Goal: Information Seeking & Learning: Learn about a topic

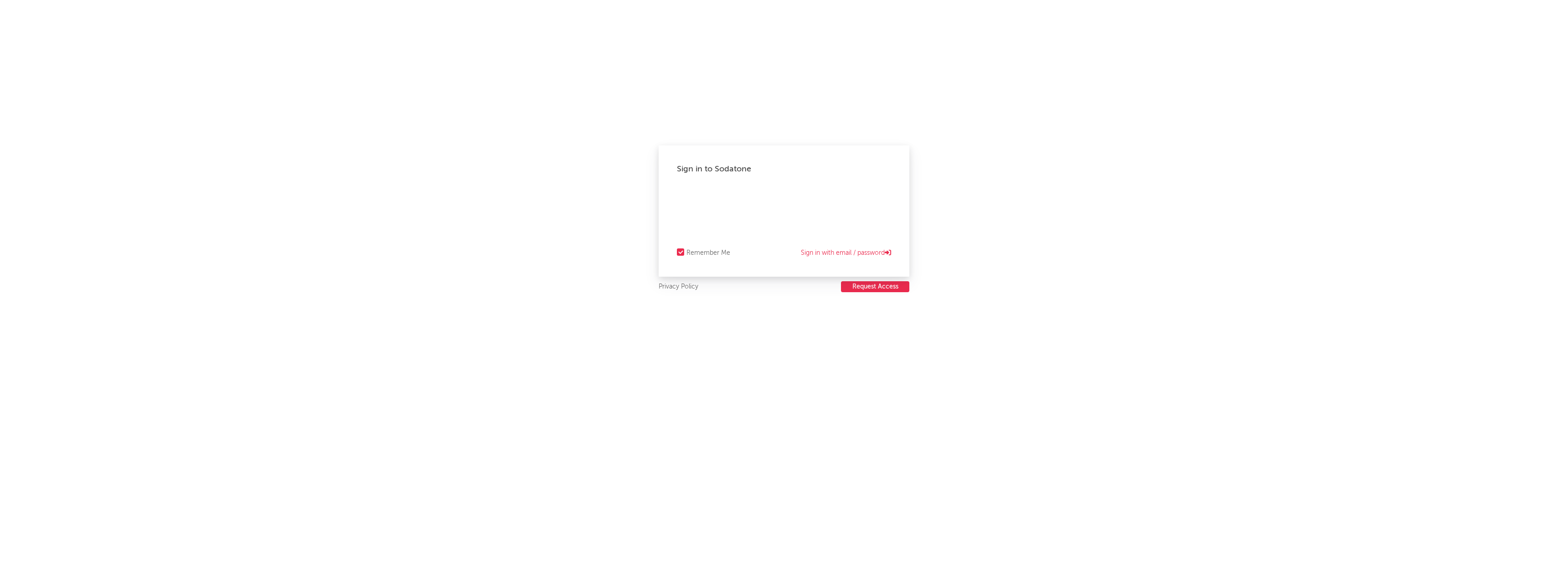
select select "recorded_music"
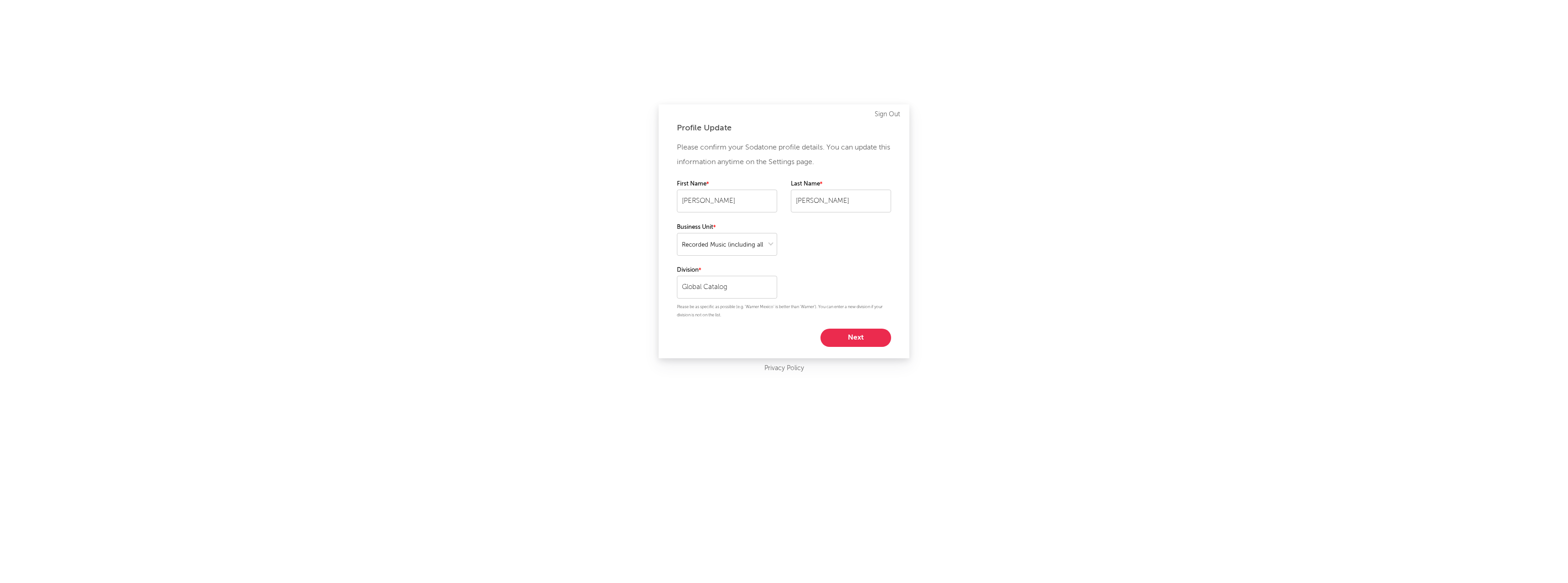
click at [852, 333] on button "Next" at bounding box center [856, 338] width 71 height 18
select select "marketing"
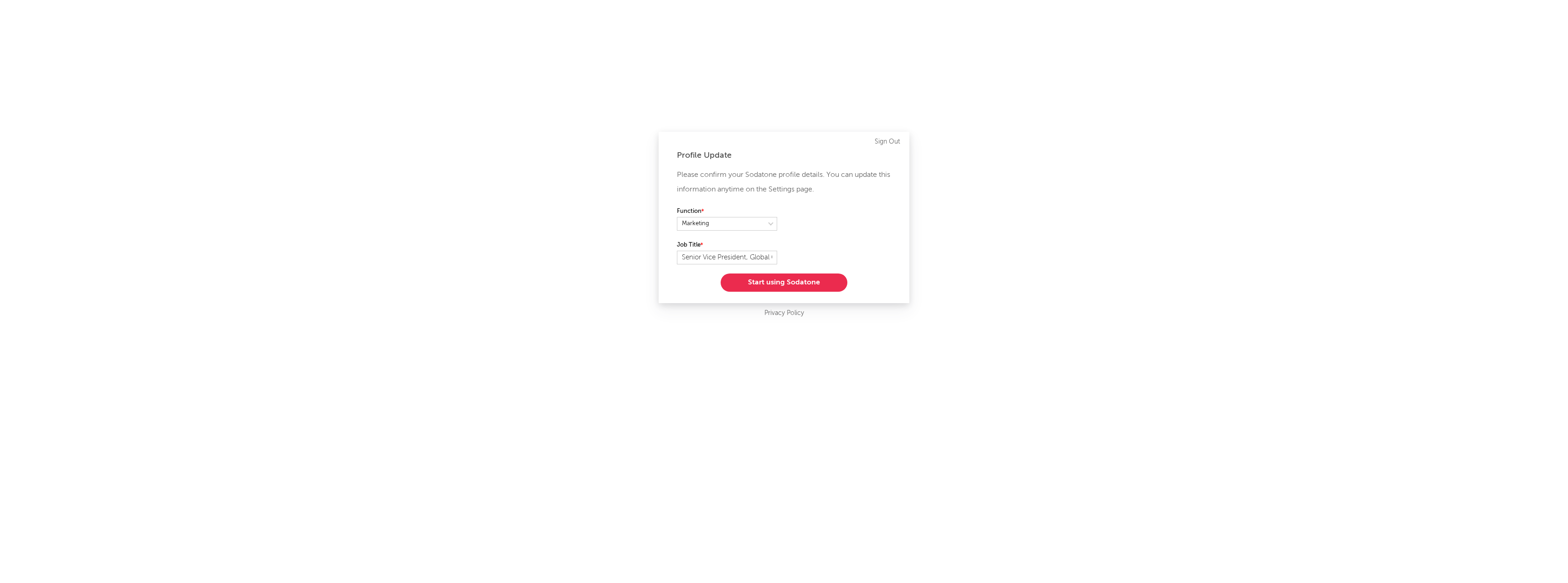
click at [808, 287] on button "Start using Sodatone" at bounding box center [784, 282] width 127 height 18
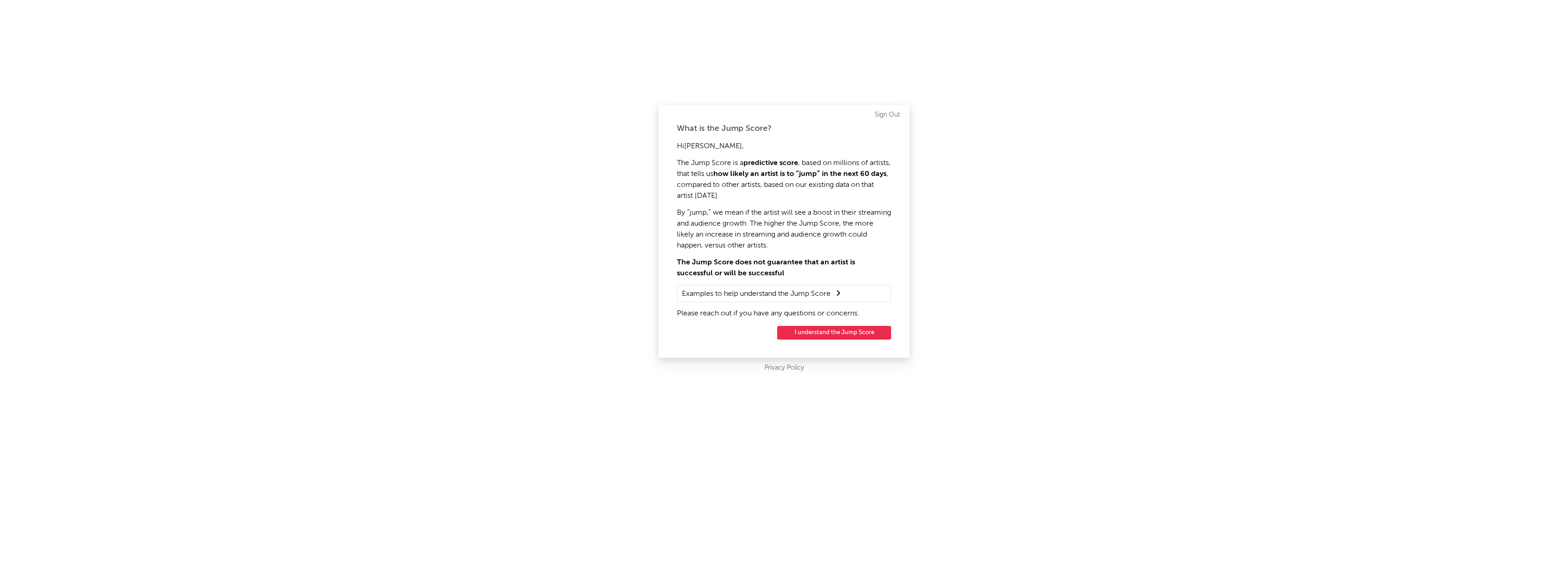
click at [835, 332] on button "I understand the Jump Score" at bounding box center [834, 332] width 114 height 13
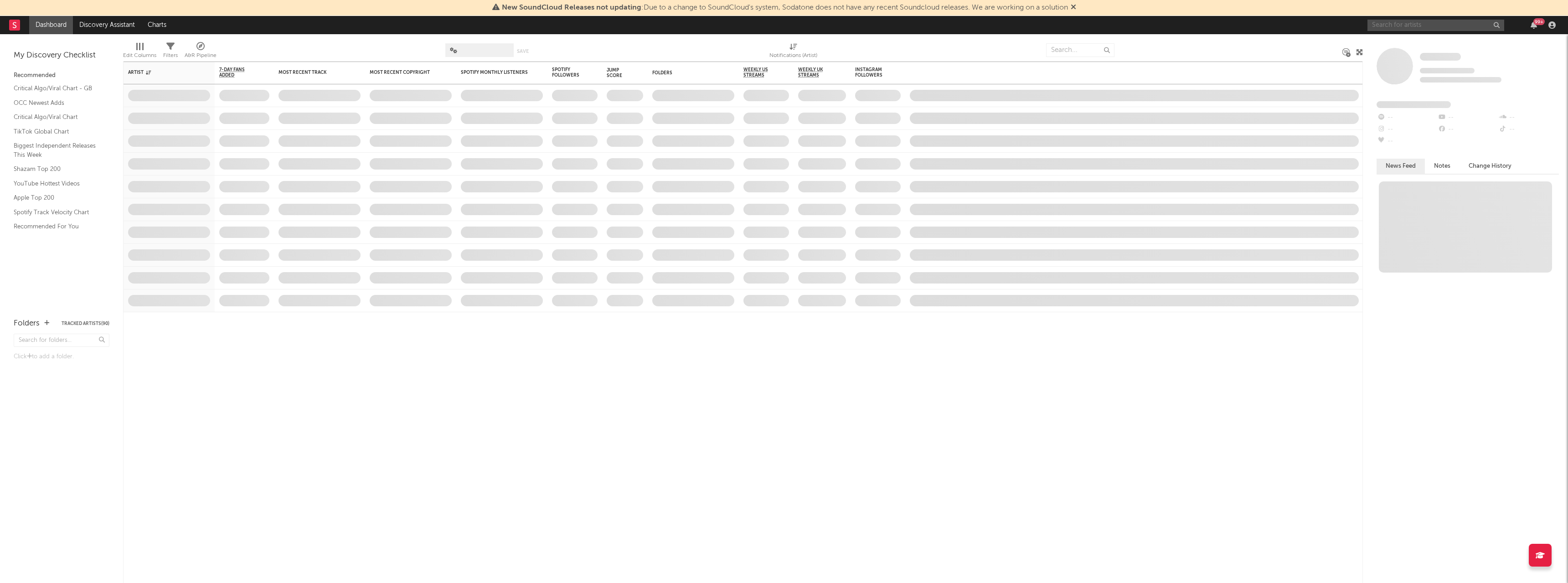
click at [1391, 26] on input "text" at bounding box center [1436, 25] width 137 height 12
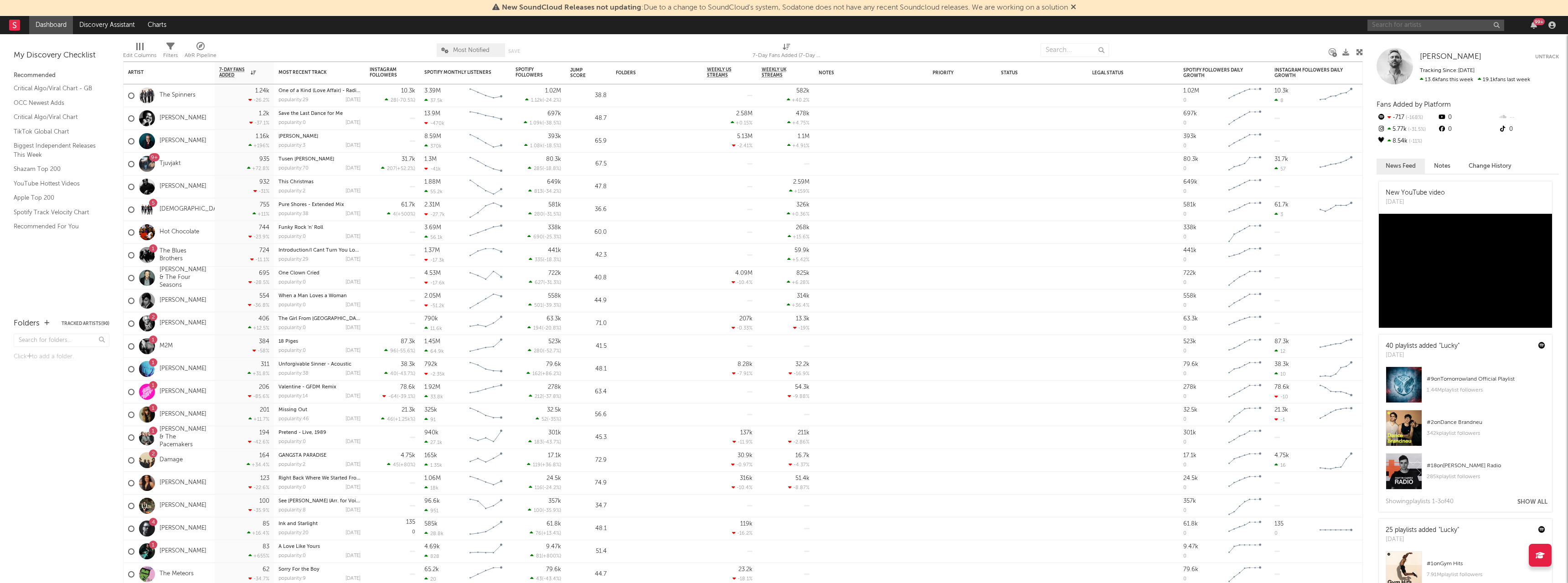
click at [1392, 29] on input "text" at bounding box center [1436, 25] width 137 height 12
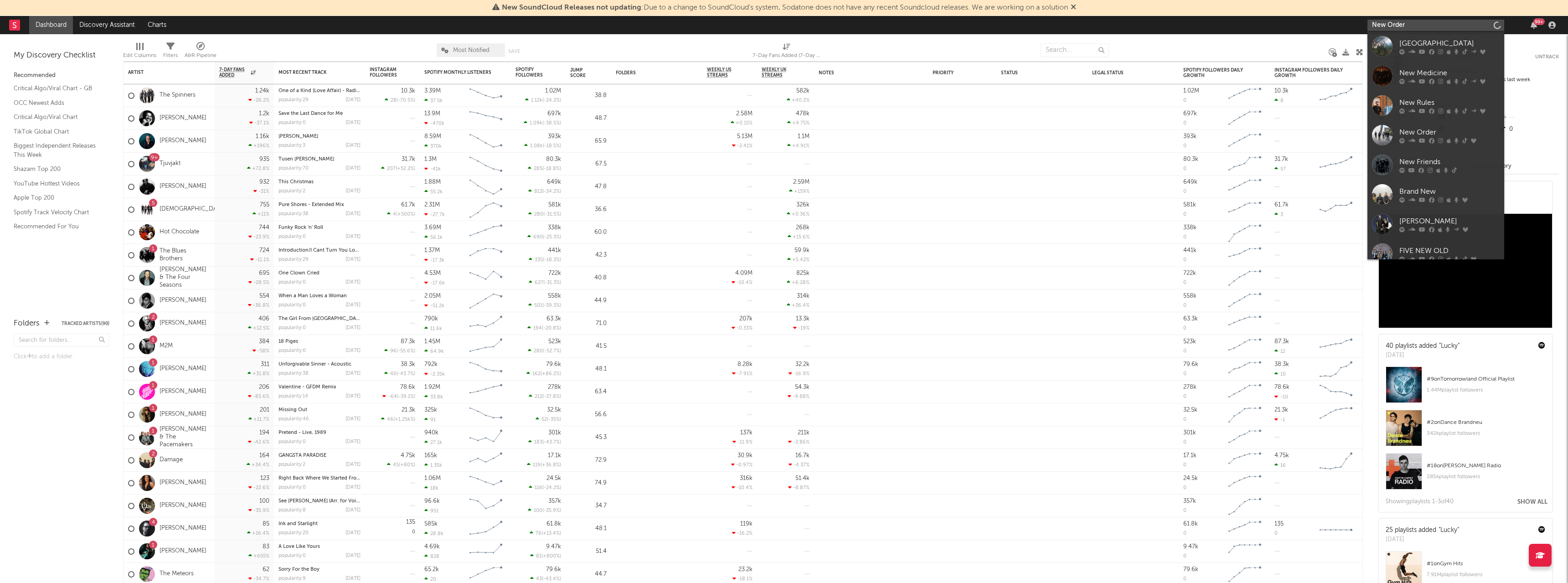
type input "New Order"
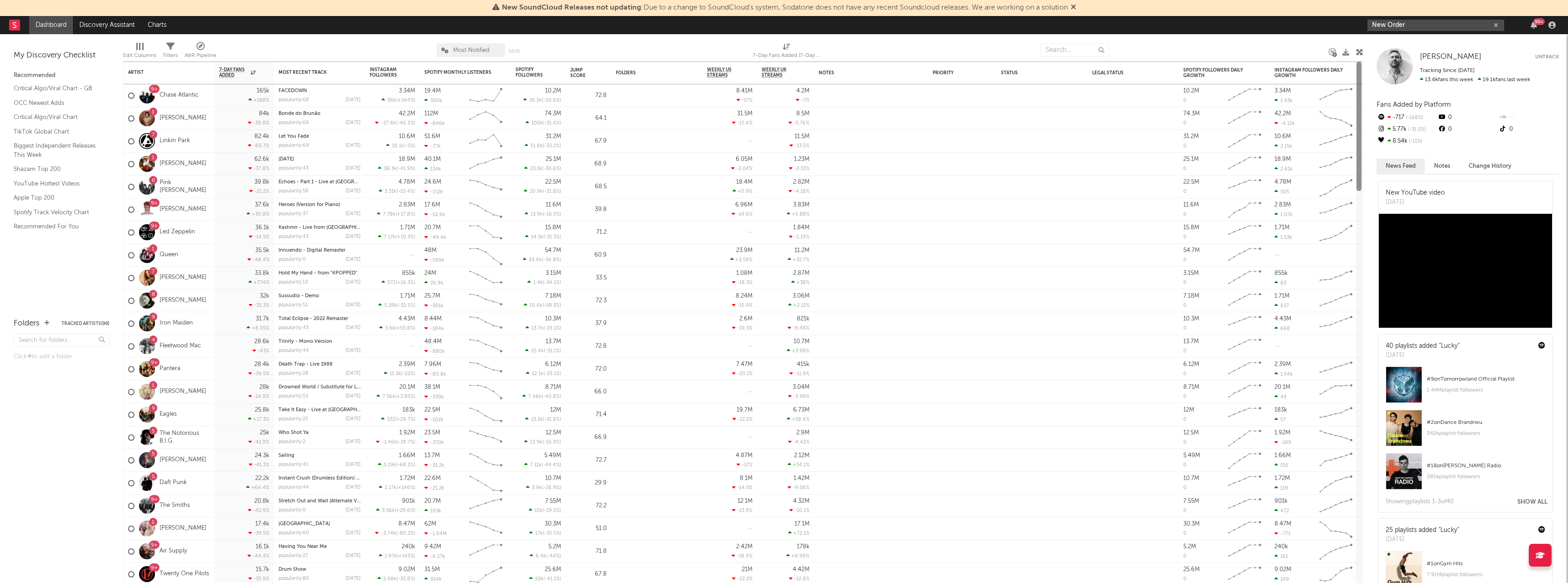
drag, startPoint x: 1359, startPoint y: 273, endPoint x: 1043, endPoint y: 26, distance: 401.1
click at [1373, 35] on div "Bookmarks and Folders My Discovery Checklist Recommended Critical Algo/Viral Ch…" at bounding box center [784, 309] width 1568 height 549
click at [1421, 19] on input "New Order" at bounding box center [1436, 25] width 137 height 12
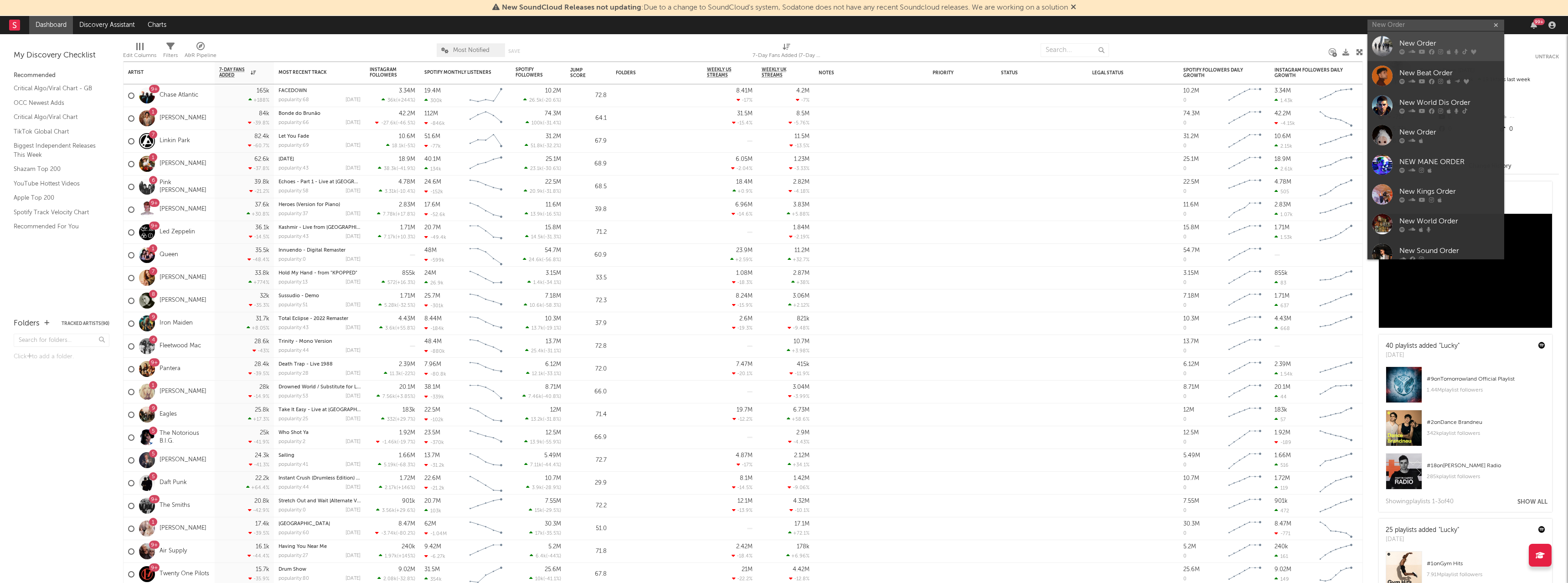
click at [1419, 42] on div "New Order" at bounding box center [1449, 43] width 100 height 11
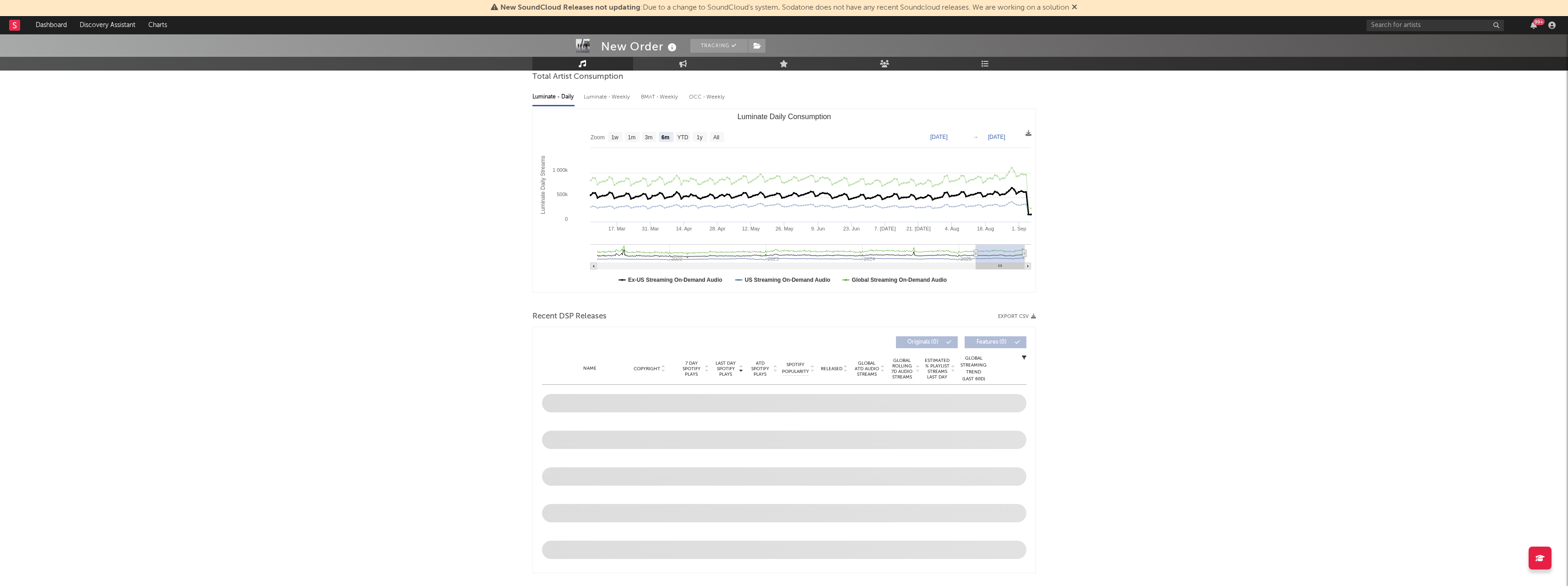
scroll to position [92, 0]
click at [614, 136] on text "1w" at bounding box center [615, 135] width 7 height 6
select select "1w"
type input "[DATE]"
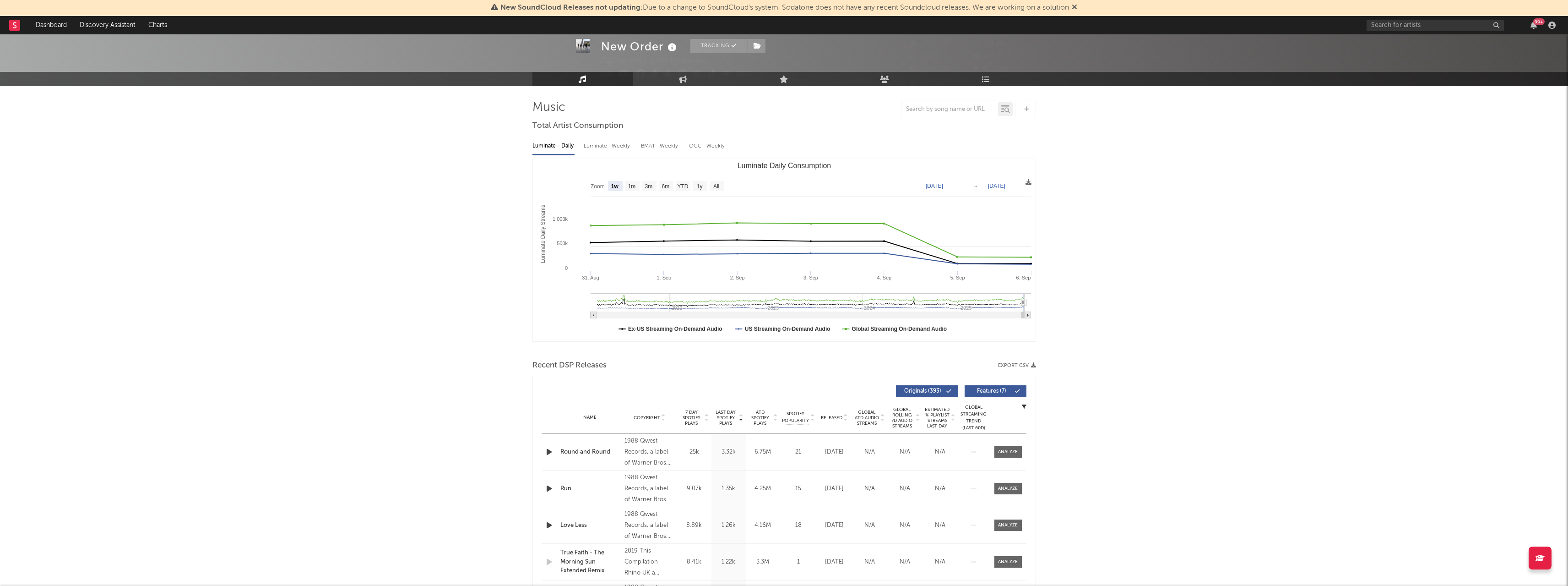
scroll to position [0, 0]
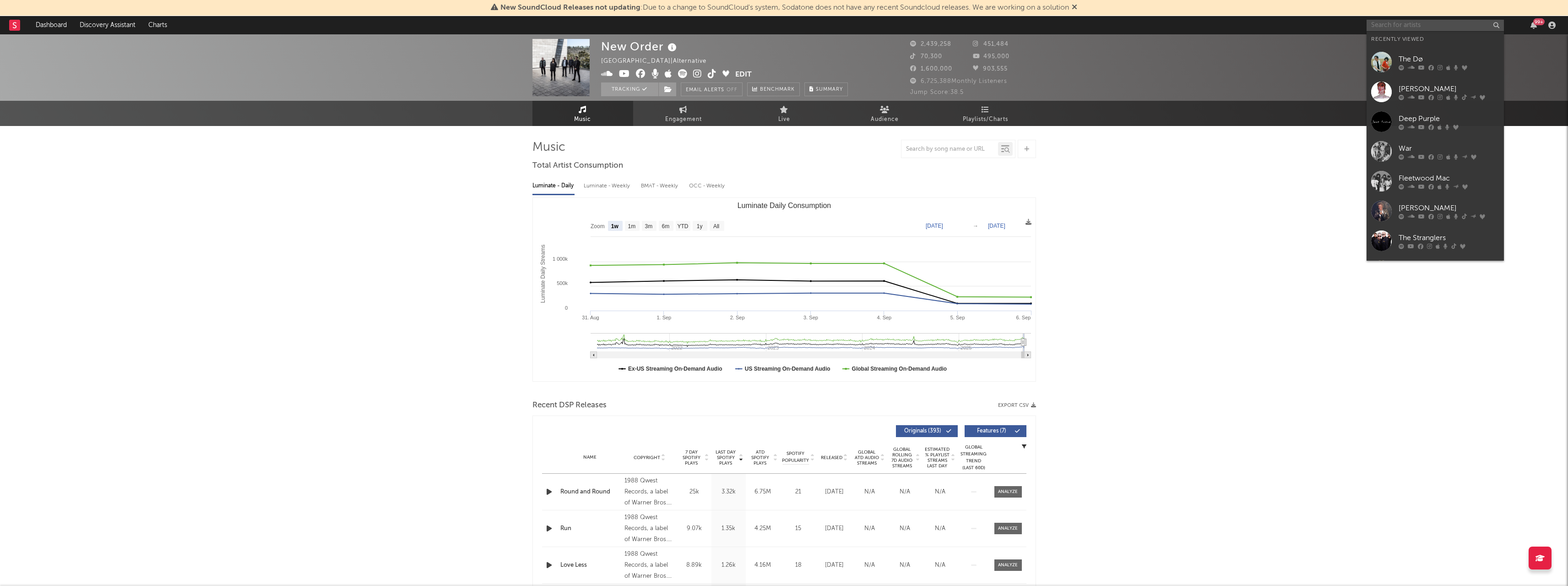
click at [1417, 23] on input "text" at bounding box center [1435, 25] width 138 height 12
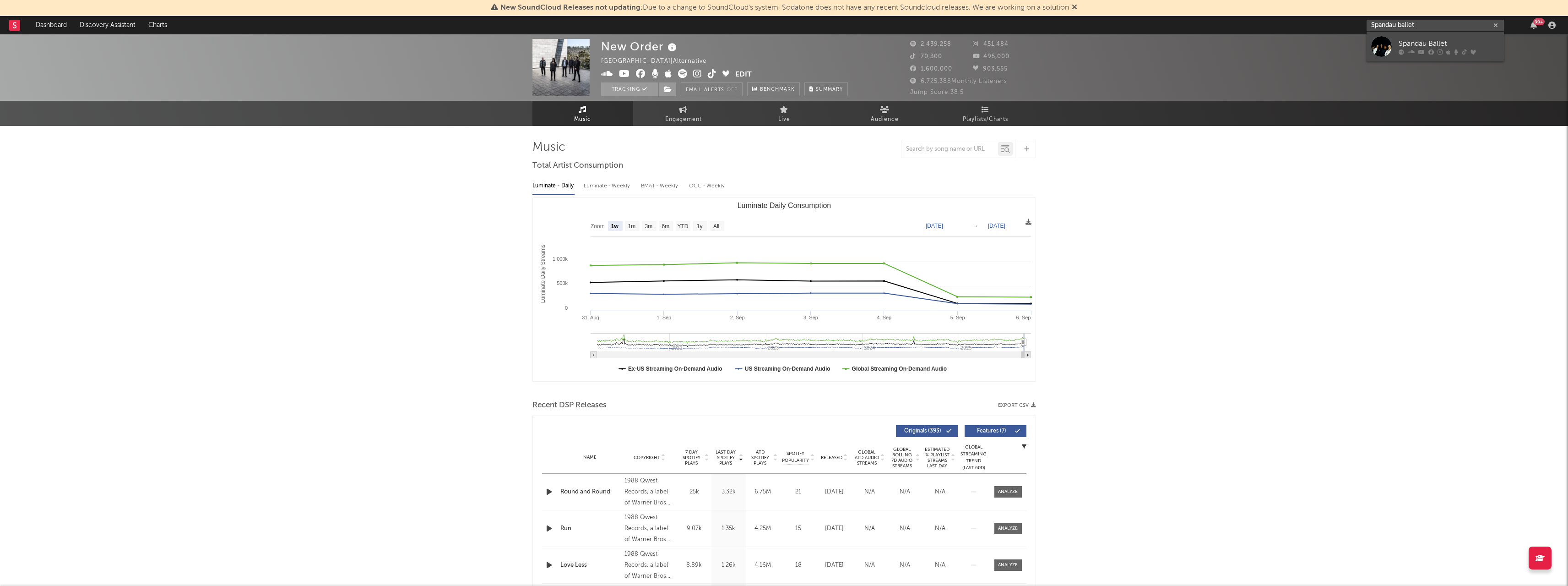
type input "Spandau ballet"
drag, startPoint x: 1410, startPoint y: 45, endPoint x: 675, endPoint y: 151, distance: 742.6
click at [1409, 45] on div "Spandau Ballet" at bounding box center [1449, 43] width 101 height 11
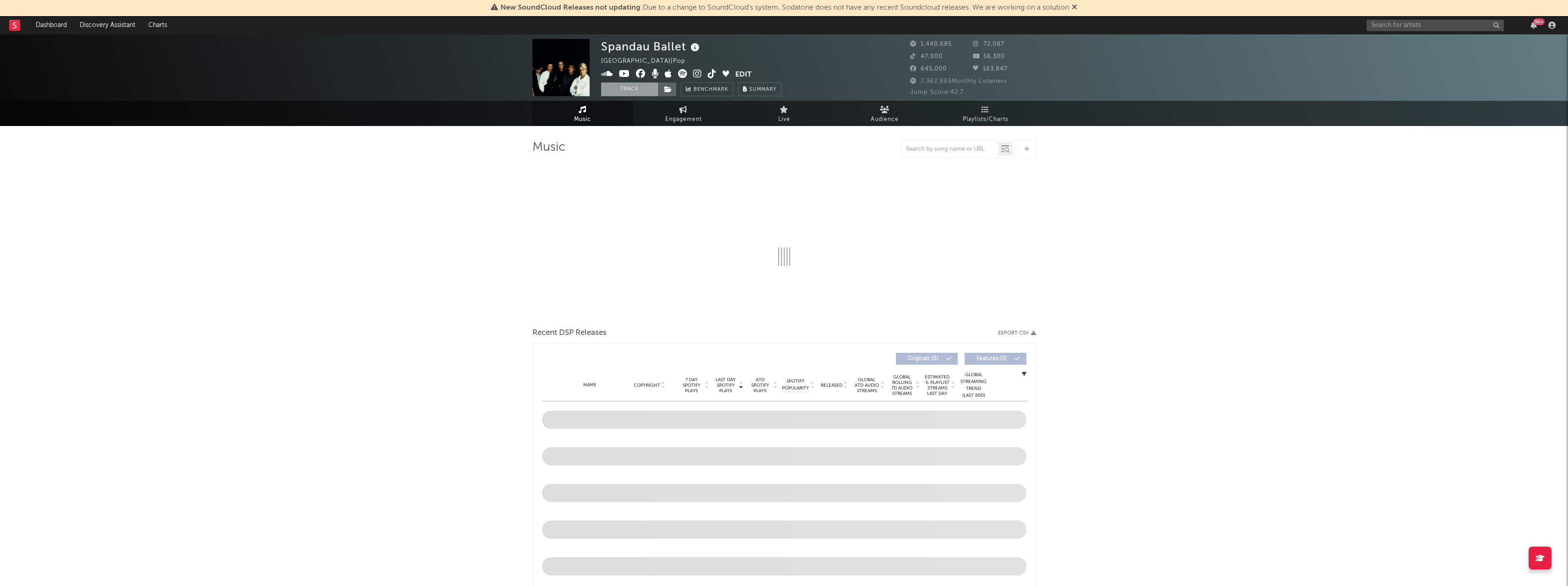
click at [631, 91] on button "Track" at bounding box center [630, 89] width 57 height 13
select select "6m"
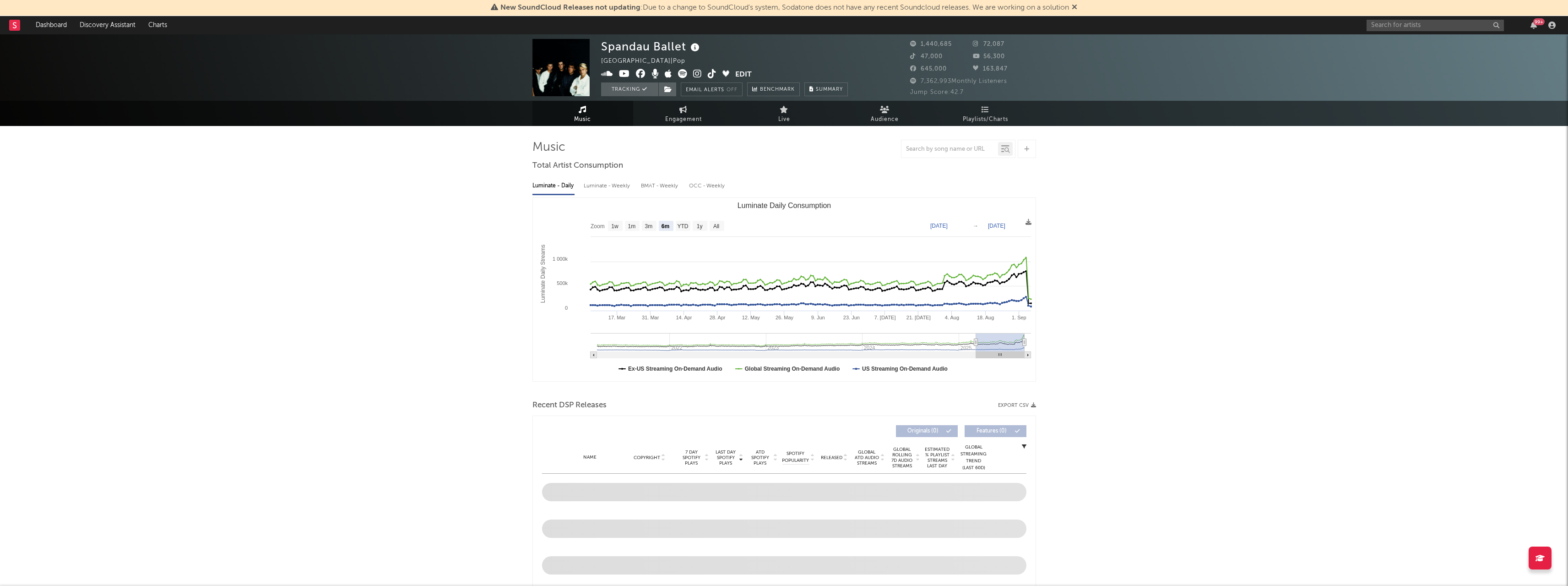
select select "6m"
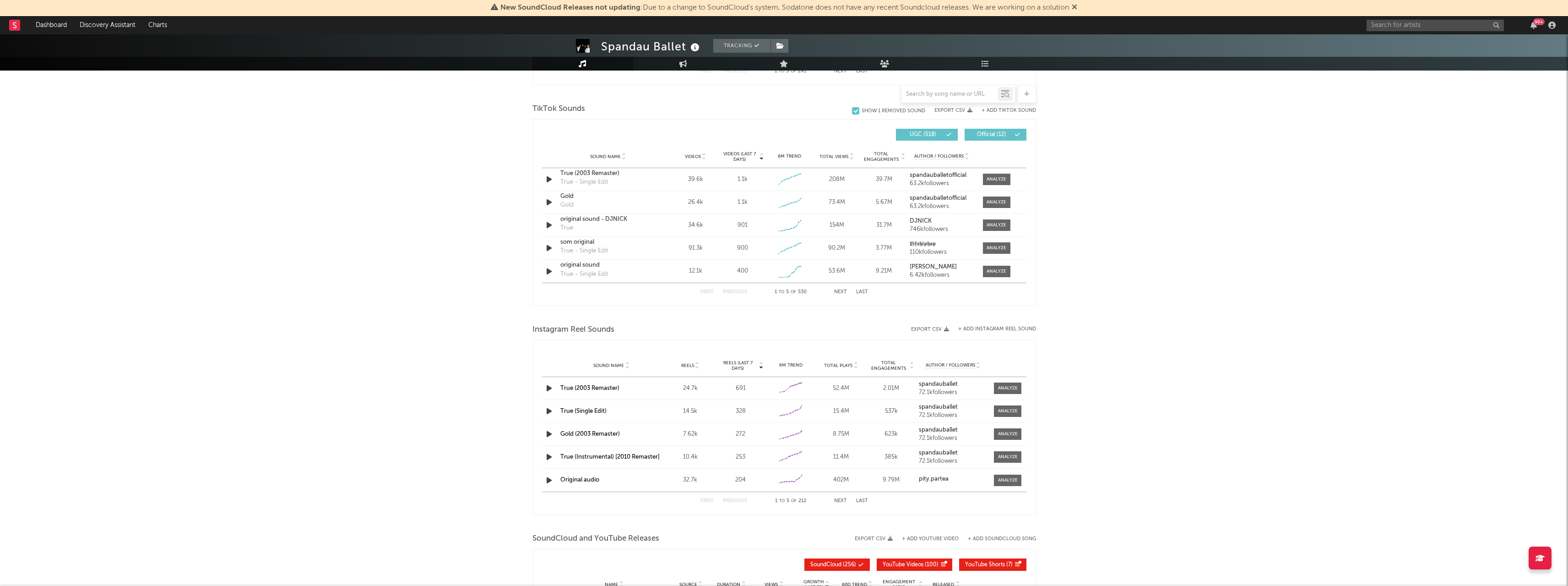
scroll to position [595, 0]
